Goal: Task Accomplishment & Management: Use online tool/utility

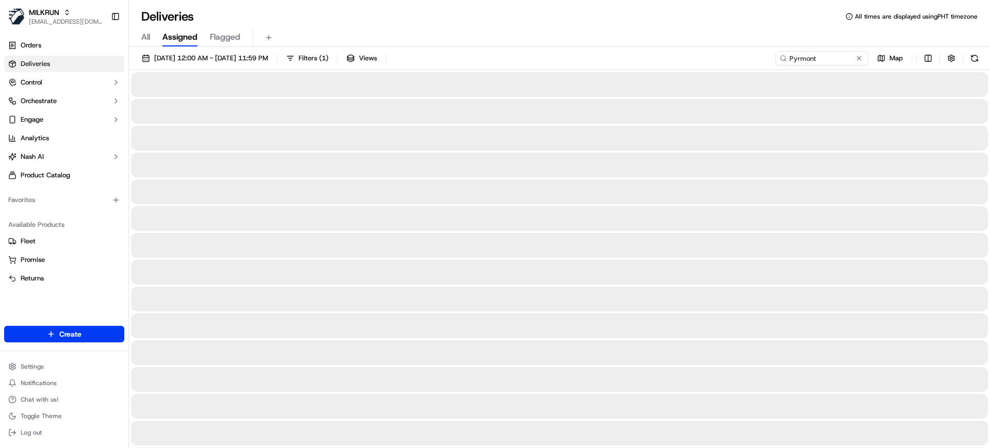
click at [144, 34] on span "All" at bounding box center [145, 37] width 9 height 12
click at [813, 60] on input "Pyrmont" at bounding box center [806, 58] width 124 height 14
click at [812, 59] on input "Pyrmont" at bounding box center [806, 58] width 124 height 14
paste input "Chatswood Eas"
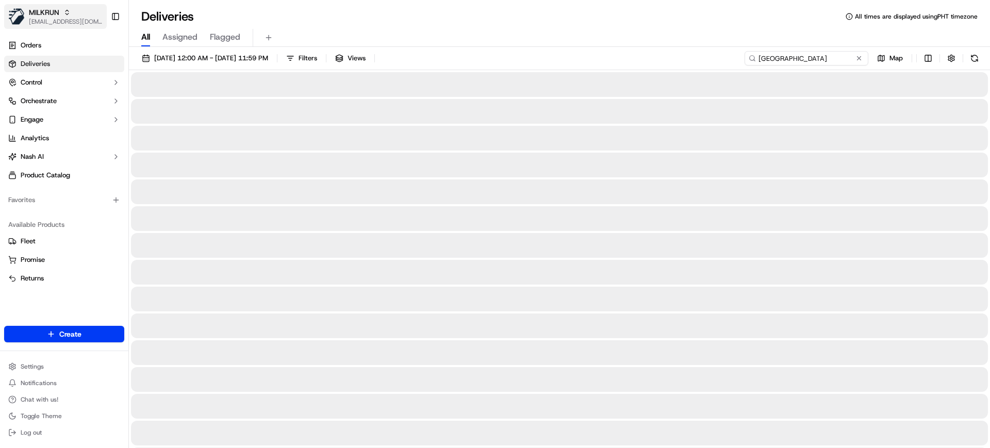
type input "Chatswood East"
click at [60, 9] on div "MILKRUN" at bounding box center [66, 12] width 74 height 10
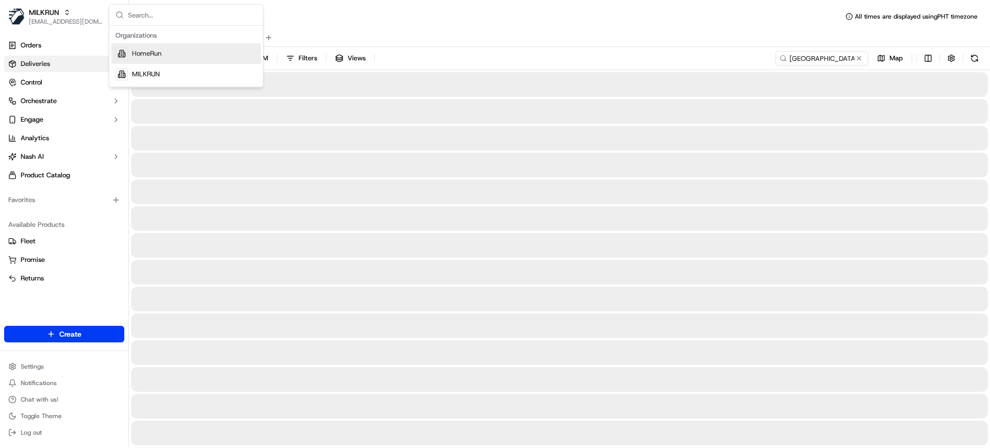
click at [154, 53] on span "HomeRun" at bounding box center [146, 53] width 29 height 9
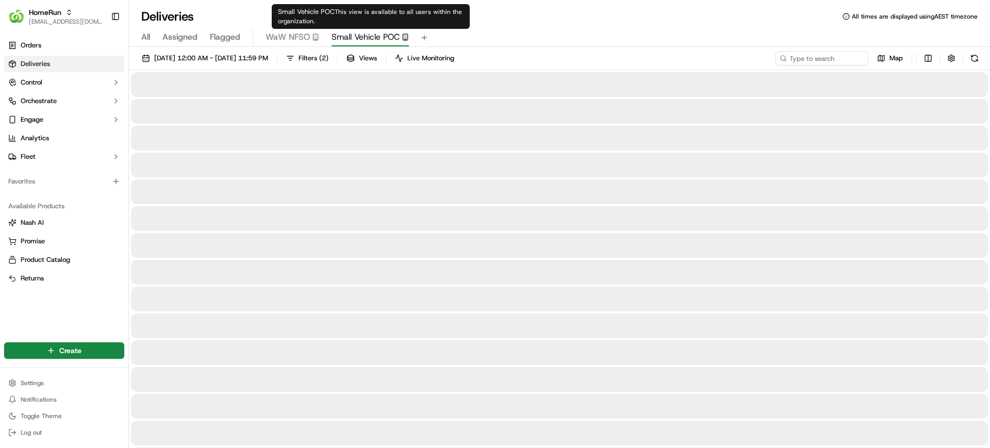
click at [344, 37] on span "Small Vehicle POC" at bounding box center [365, 37] width 68 height 12
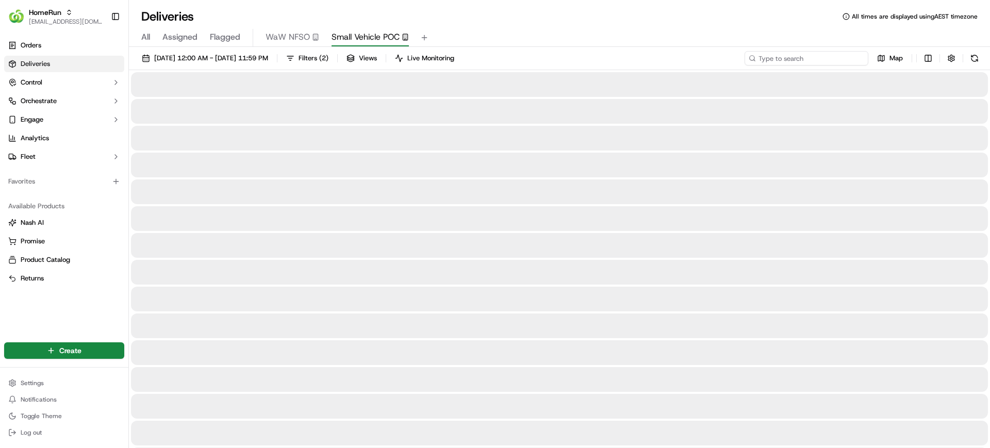
click at [803, 55] on input at bounding box center [806, 58] width 124 height 14
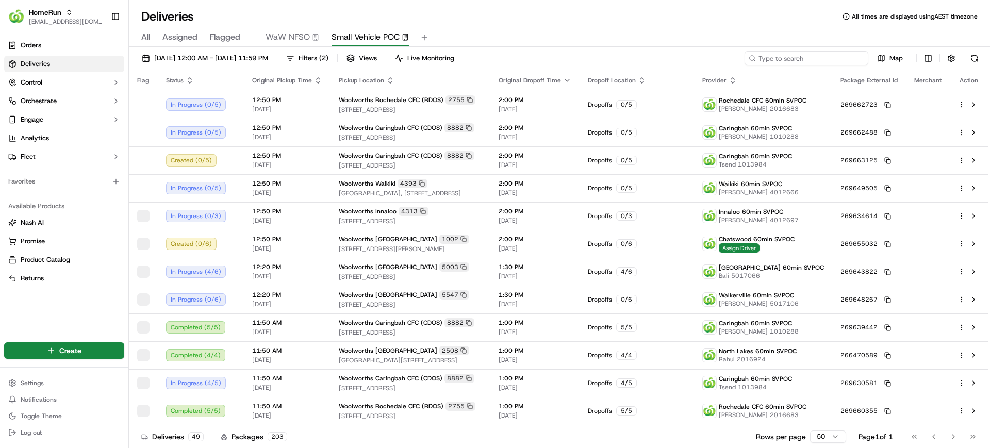
paste input "Chatswood East"
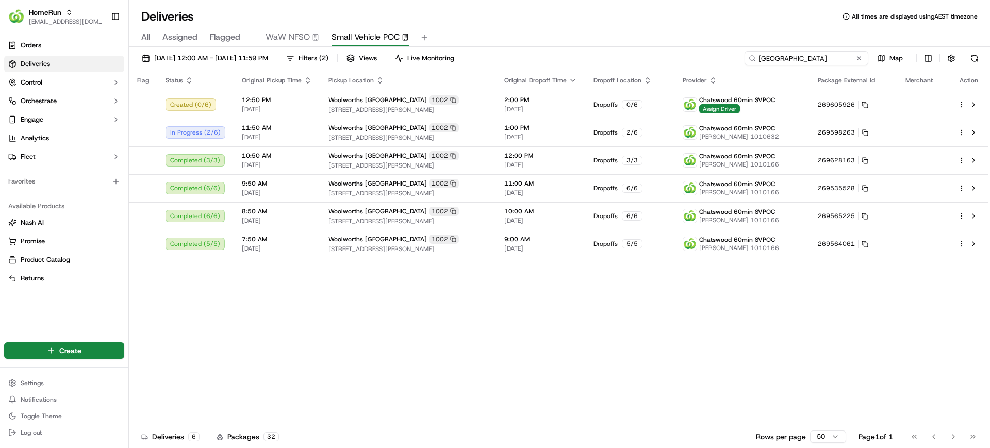
type input "Chatswood East"
click at [518, 367] on div "Flag Status Original Pickup Time Pickup Location Original Dropoff Time Dropoff …" at bounding box center [558, 247] width 859 height 355
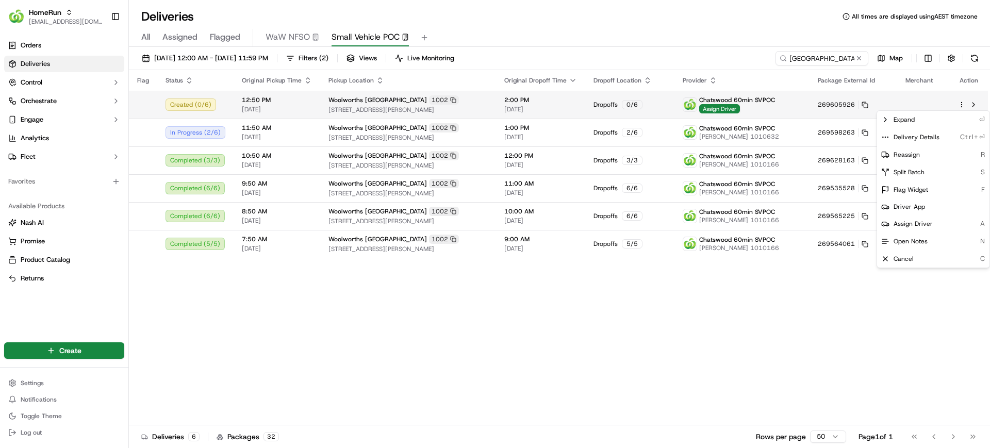
click at [963, 105] on html "HomeRun mvilals@woolworths.com.au Toggle Sidebar Orders Deliveries Control Orch…" at bounding box center [495, 224] width 990 height 448
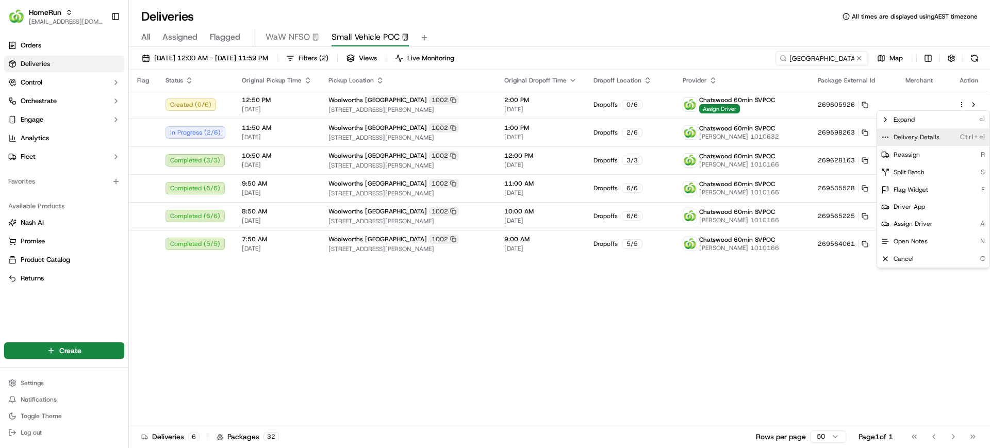
click at [909, 134] on span "Delivery Details" at bounding box center [916, 137] width 46 height 8
click at [914, 142] on div "Delivery Details Ctrl+⏎" at bounding box center [933, 137] width 112 height 18
click at [905, 139] on span "Delivery Details" at bounding box center [916, 137] width 46 height 8
click at [597, 342] on html "HomeRun mvilals@woolworths.com.au Toggle Sidebar Orders Deliveries Control Orch…" at bounding box center [495, 224] width 990 height 448
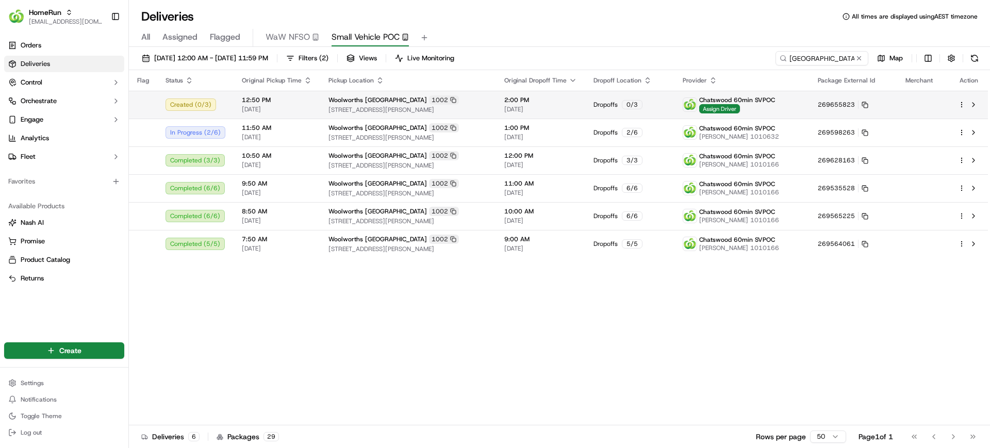
click at [956, 106] on td at bounding box center [969, 105] width 38 height 28
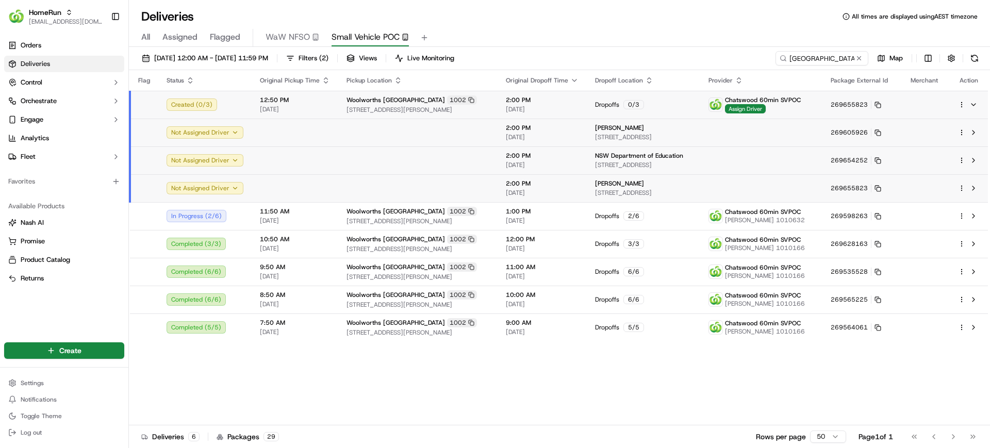
click at [662, 36] on div "All Assigned Flagged WaW NFSO Small Vehicle POC" at bounding box center [559, 38] width 861 height 18
click at [643, 24] on div "Deliveries All times are displayed using AEST timezone" at bounding box center [559, 16] width 861 height 16
drag, startPoint x: 670, startPoint y: 107, endPoint x: 624, endPoint y: 127, distance: 50.4
click at [669, 108] on div "Dropoffs 0 / 3" at bounding box center [643, 104] width 97 height 9
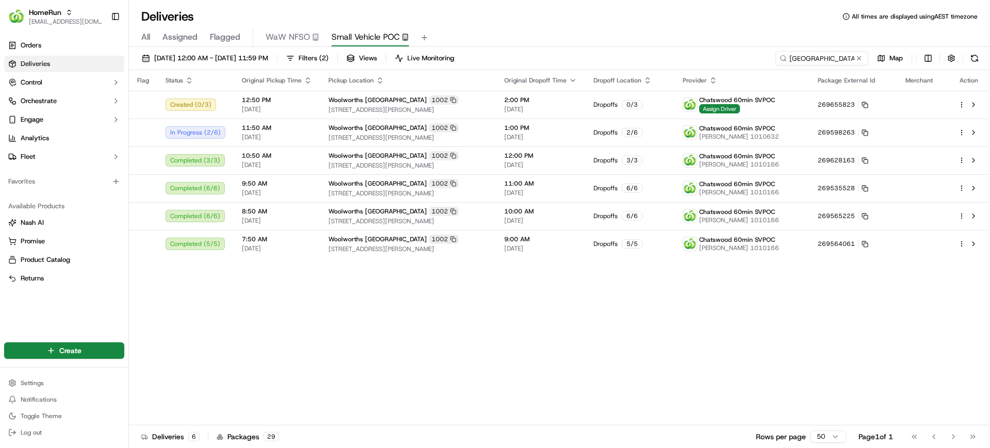
click at [601, 35] on div "All Assigned Flagged WaW NFSO Small Vehicle POC" at bounding box center [559, 38] width 861 height 18
click at [485, 298] on div "Flag Status Original Pickup Time Pickup Location Original Dropoff Time Dropoff …" at bounding box center [558, 247] width 859 height 355
click at [600, 330] on div "Flag Status Original Pickup Time Pickup Location Original Dropoff Time Dropoff …" at bounding box center [558, 247] width 859 height 355
click at [625, 23] on div "Deliveries All times are displayed using AEST timezone" at bounding box center [559, 16] width 861 height 16
click at [58, 20] on span "[EMAIL_ADDRESS][DOMAIN_NAME]" at bounding box center [66, 22] width 74 height 8
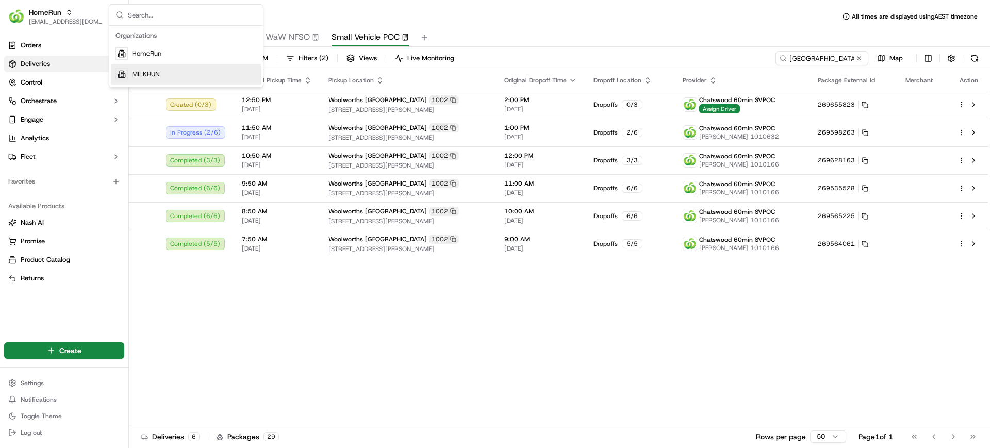
click at [150, 76] on span "MILKRUN" at bounding box center [146, 74] width 28 height 9
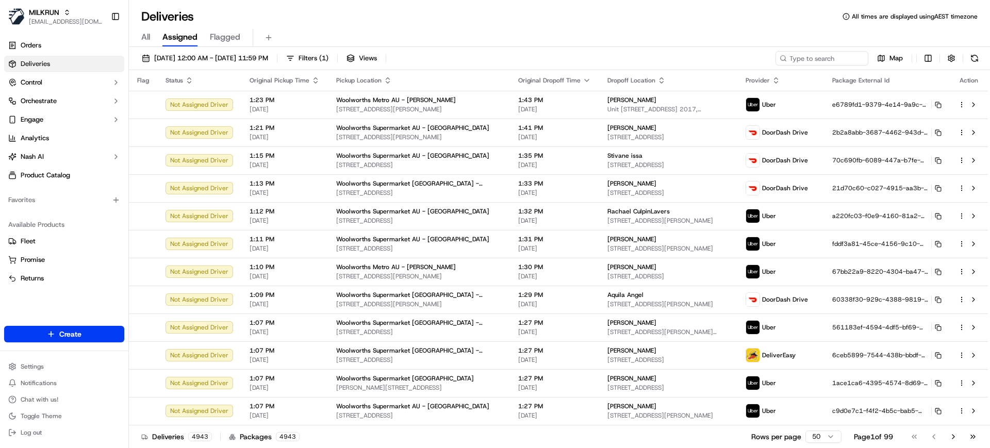
click at [571, 30] on div "All Assigned Flagged" at bounding box center [559, 38] width 861 height 18
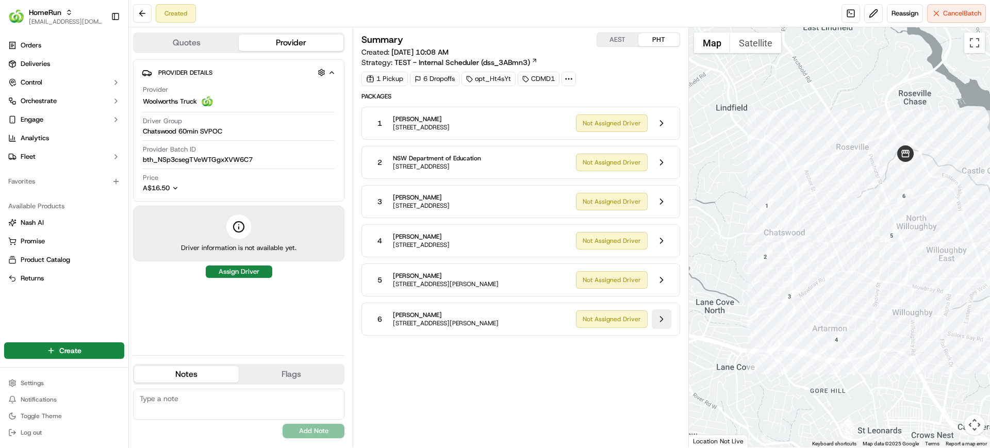
click at [662, 321] on button at bounding box center [662, 319] width 20 height 20
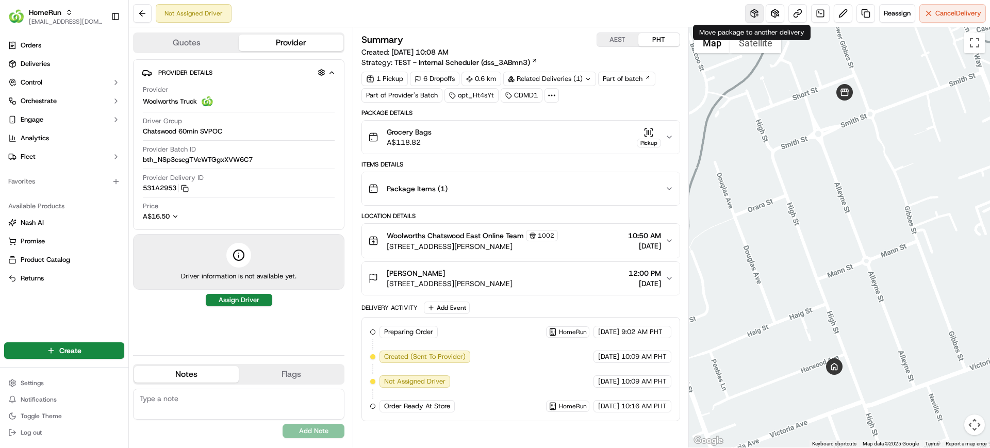
click at [751, 15] on button at bounding box center [754, 13] width 19 height 19
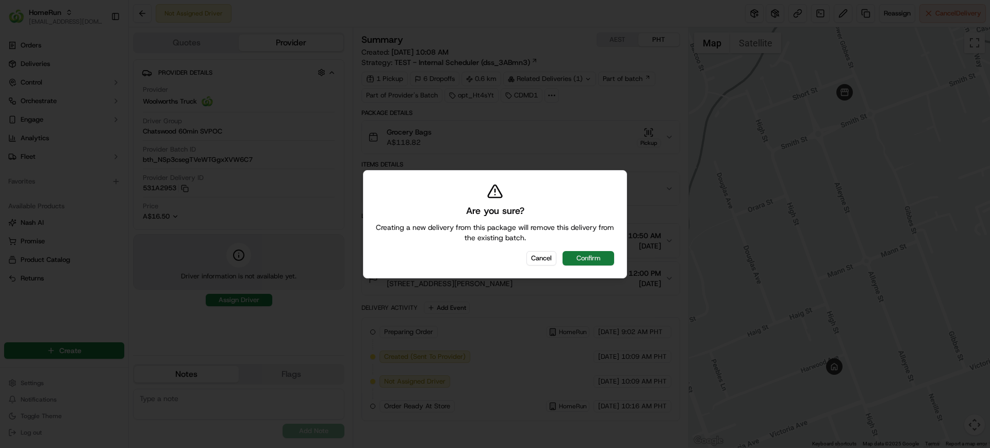
click at [587, 257] on button "Confirm" at bounding box center [588, 258] width 52 height 14
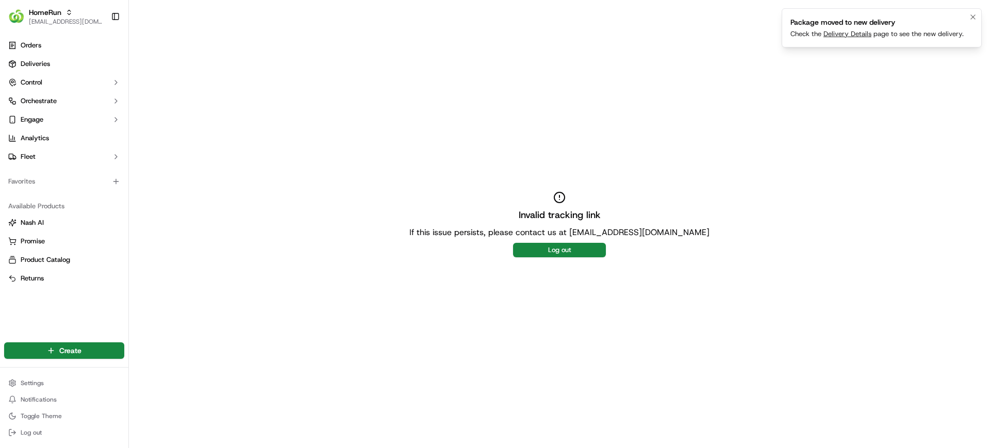
click at [842, 31] on link "Delivery Details" at bounding box center [847, 33] width 48 height 9
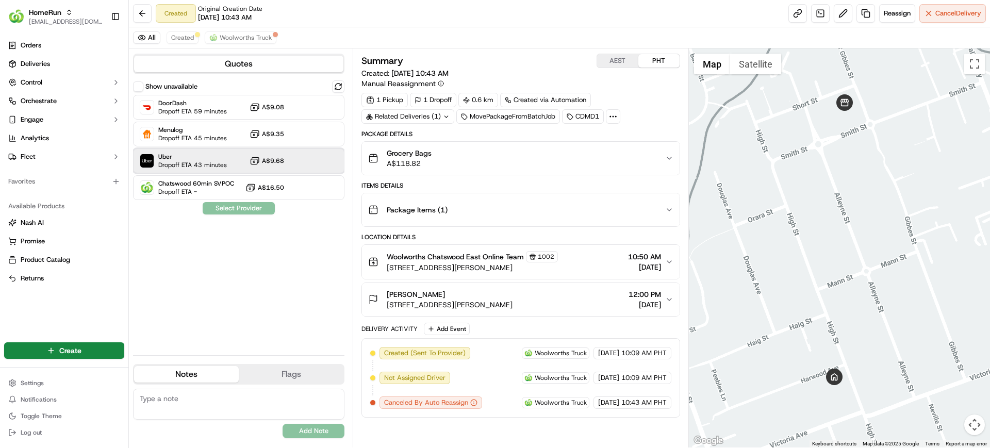
click at [186, 163] on span "Dropoff ETA 43 minutes" at bounding box center [192, 165] width 69 height 8
click at [241, 213] on button "Assign Provider" at bounding box center [238, 208] width 73 height 12
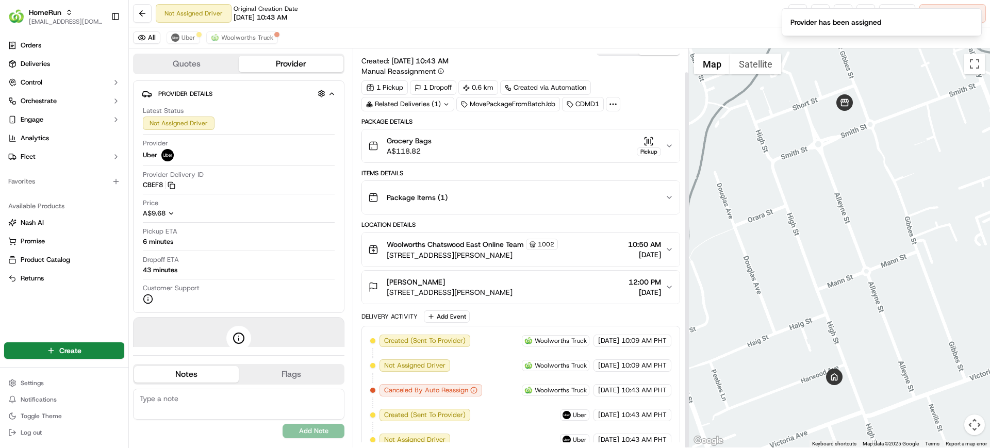
scroll to position [25, 0]
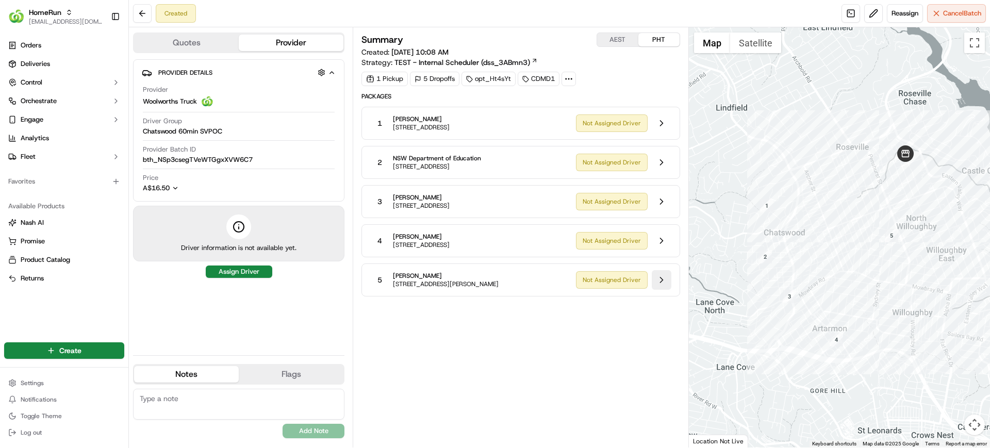
click at [661, 281] on button at bounding box center [662, 280] width 20 height 20
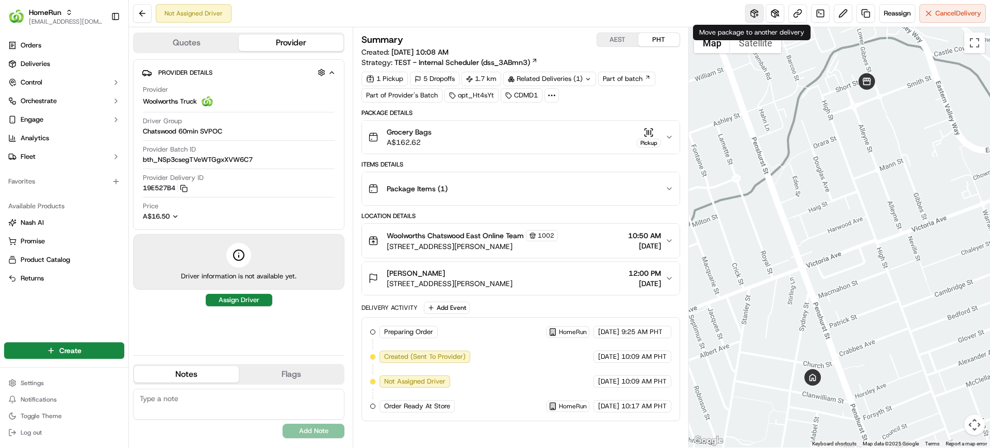
click at [751, 15] on button at bounding box center [754, 13] width 19 height 19
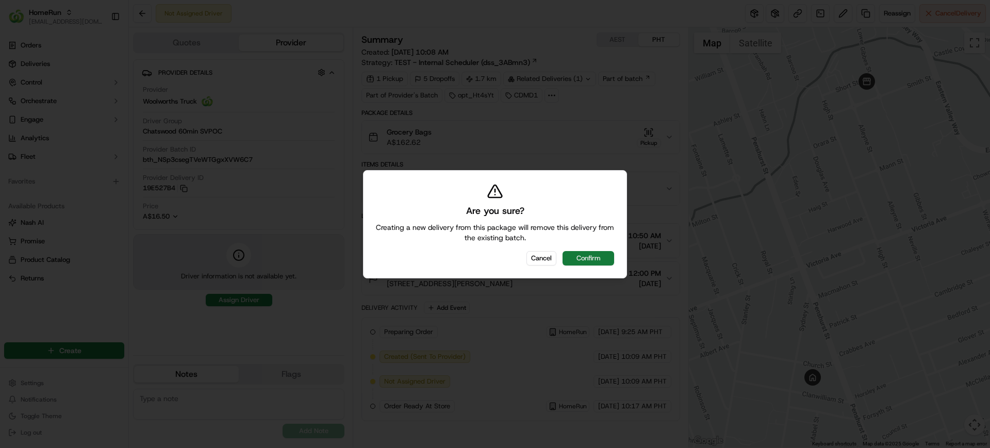
click at [576, 255] on button "Confirm" at bounding box center [588, 258] width 52 height 14
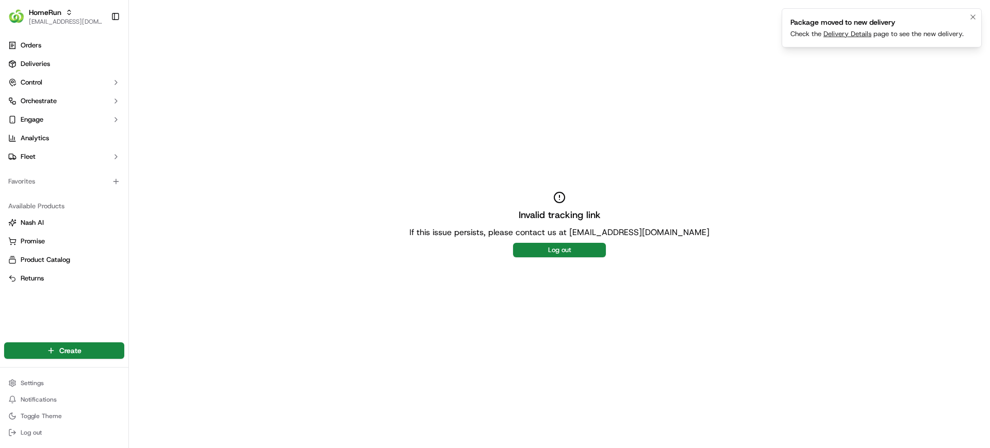
click at [842, 34] on link "Delivery Details" at bounding box center [847, 33] width 48 height 9
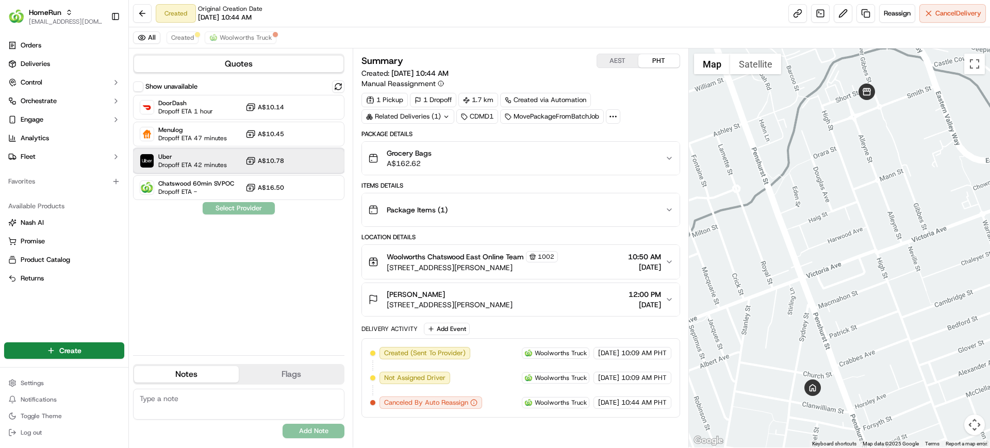
click at [171, 159] on span "Uber" at bounding box center [192, 157] width 69 height 8
click at [235, 208] on button "Assign Provider" at bounding box center [238, 208] width 73 height 12
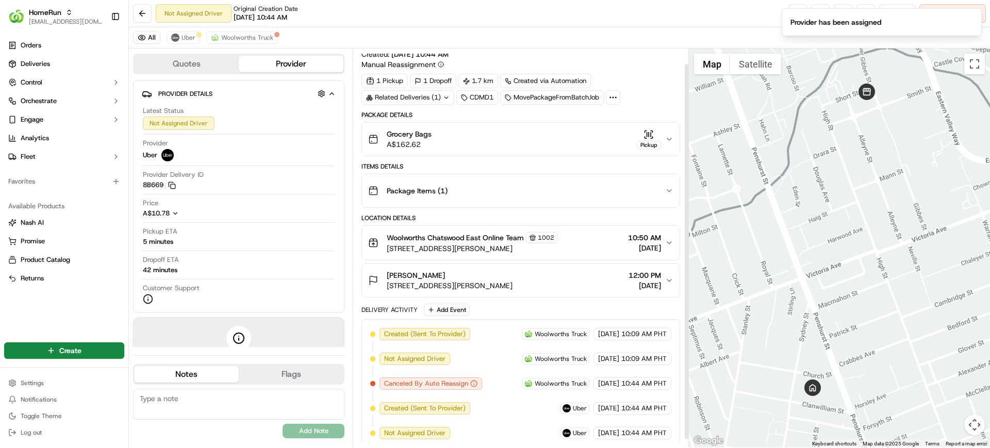
scroll to position [25, 0]
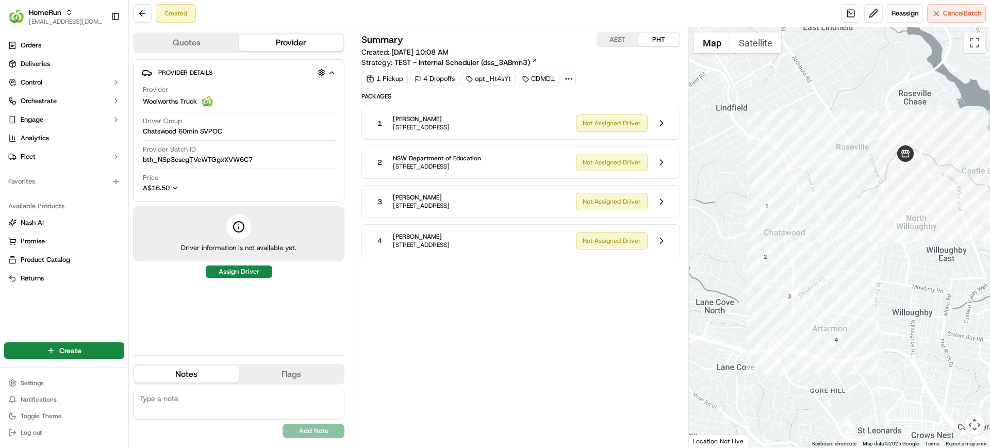
click at [460, 389] on div "Summary AEST PHT Created: [DATE] 10:08 AM Strategy: TEST - Internal Scheduler (…" at bounding box center [520, 237] width 318 height 410
click at [665, 241] on button at bounding box center [662, 241] width 20 height 20
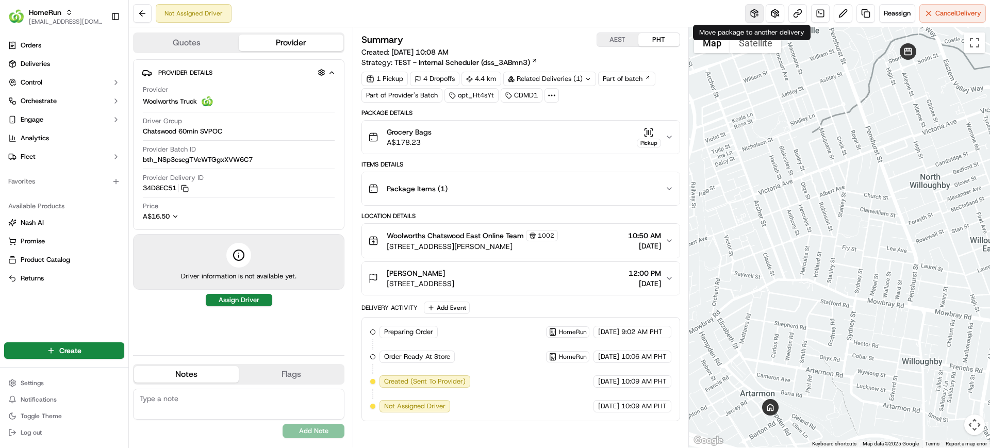
click at [753, 13] on button at bounding box center [754, 13] width 19 height 19
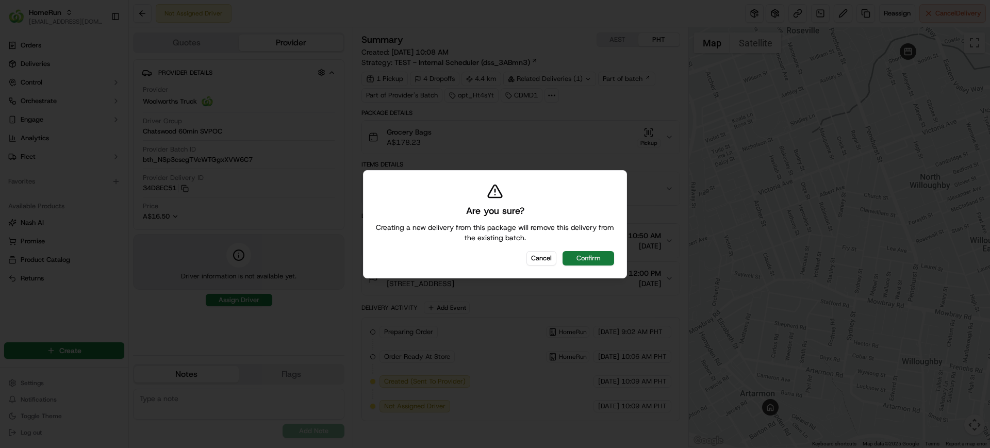
click at [583, 256] on button "Confirm" at bounding box center [588, 258] width 52 height 14
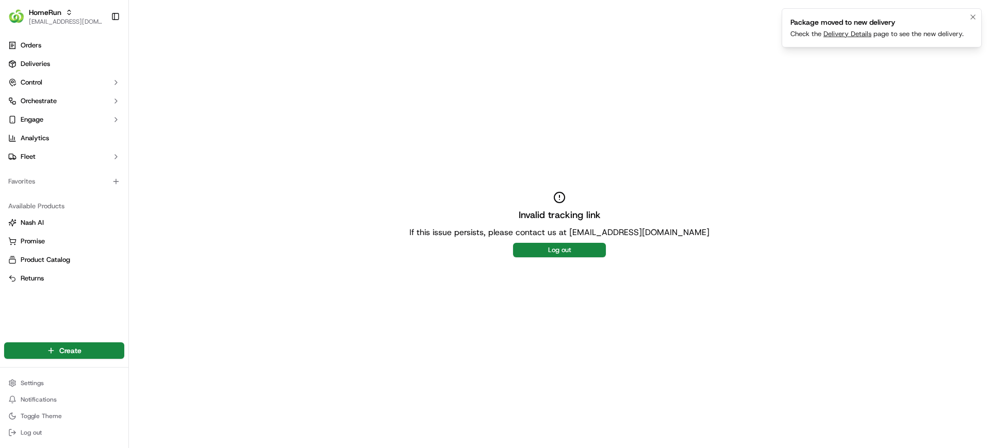
click at [843, 31] on link "Delivery Details" at bounding box center [847, 33] width 48 height 9
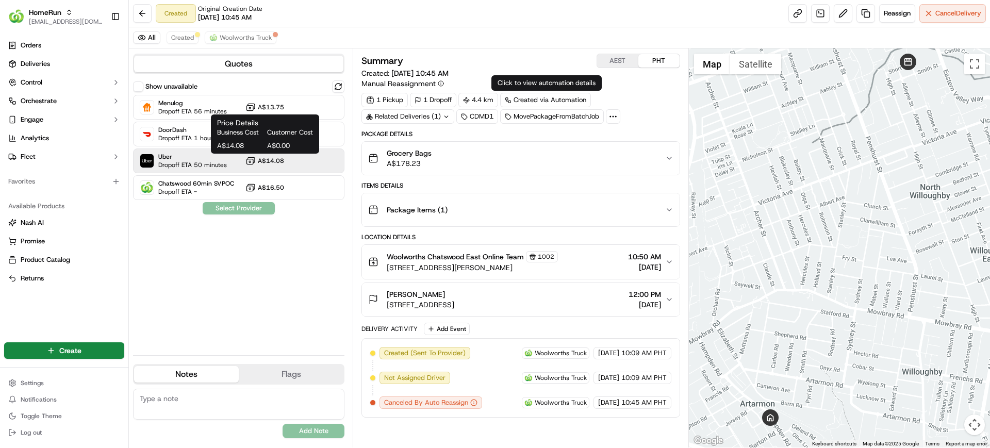
click at [273, 158] on span "A$14.08" at bounding box center [271, 161] width 26 height 8
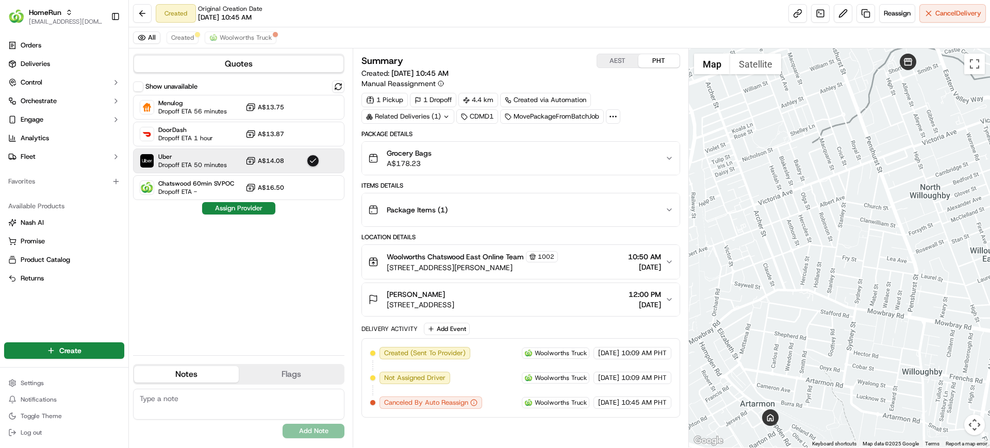
click at [258, 215] on div "Show unavailable Menulog Dropoff ETA 56 minutes A$13.75 DoorDash Dropoff ETA 1 …" at bounding box center [238, 213] width 211 height 267
click at [259, 208] on button "Assign Provider" at bounding box center [238, 208] width 73 height 12
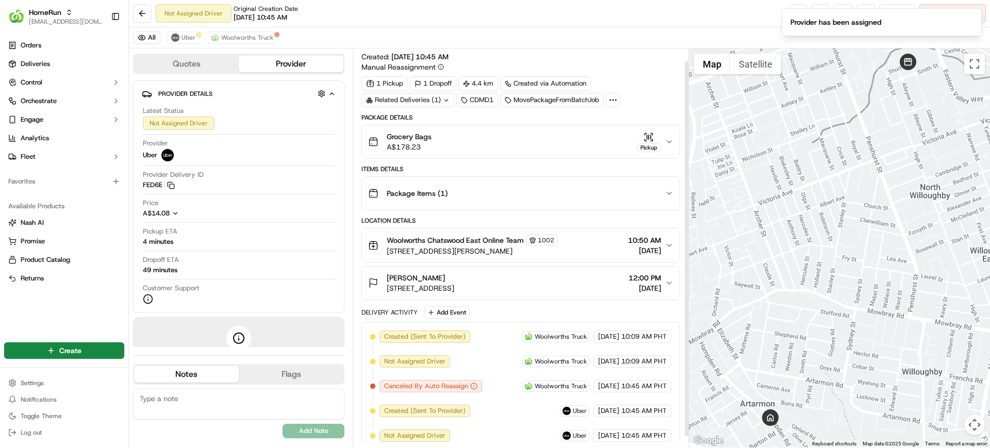
scroll to position [25, 0]
